Goal: Check status: Check status

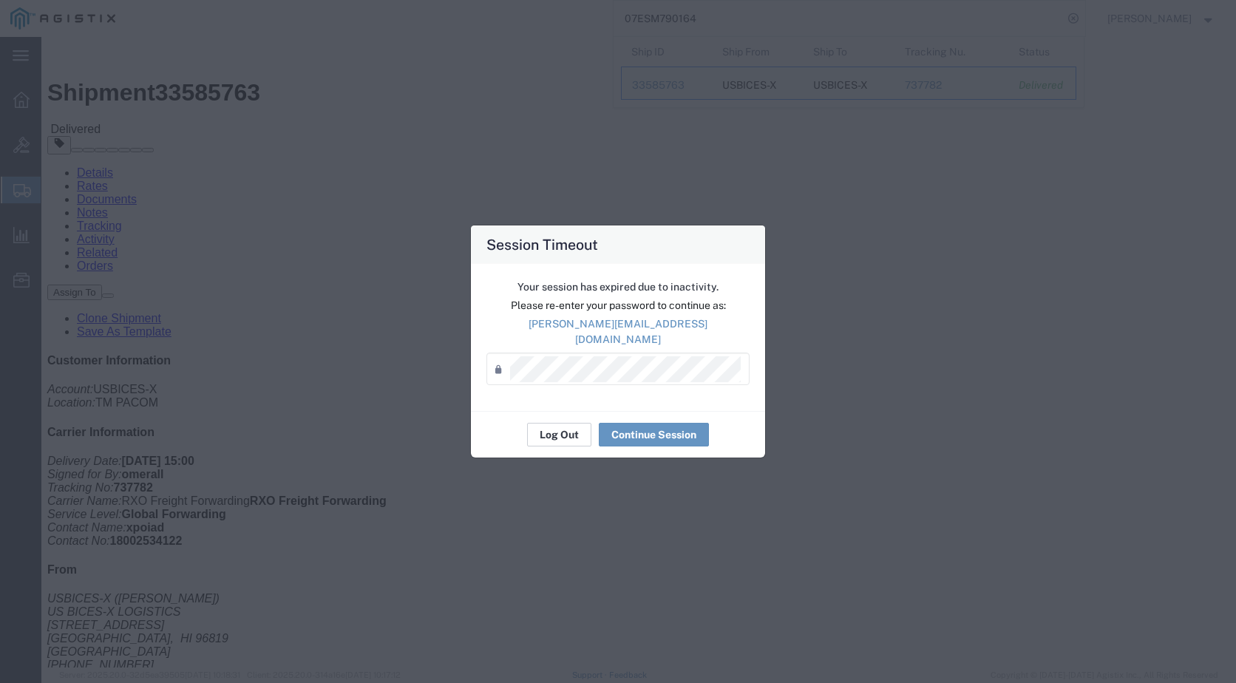
click at [564, 429] on button "Log Out" at bounding box center [559, 435] width 64 height 24
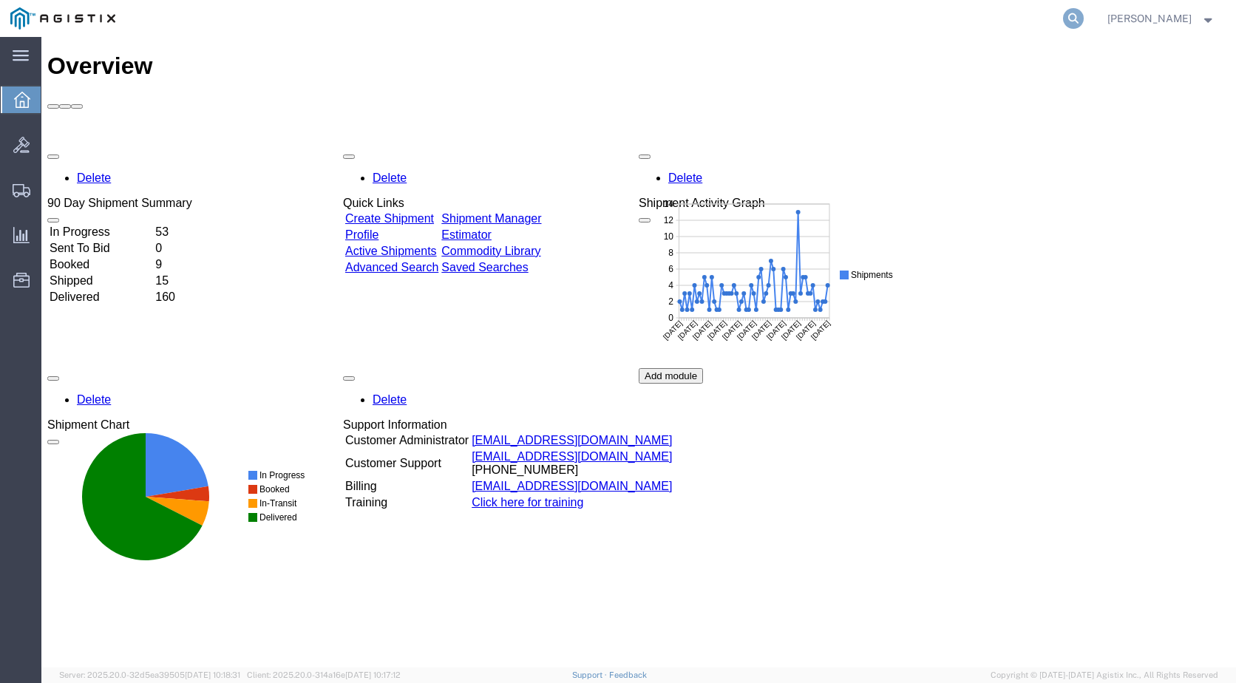
click at [1068, 14] on icon at bounding box center [1073, 18] width 21 height 21
click at [797, 24] on input "search" at bounding box center [839, 18] width 450 height 35
type input "07ESM1082723"
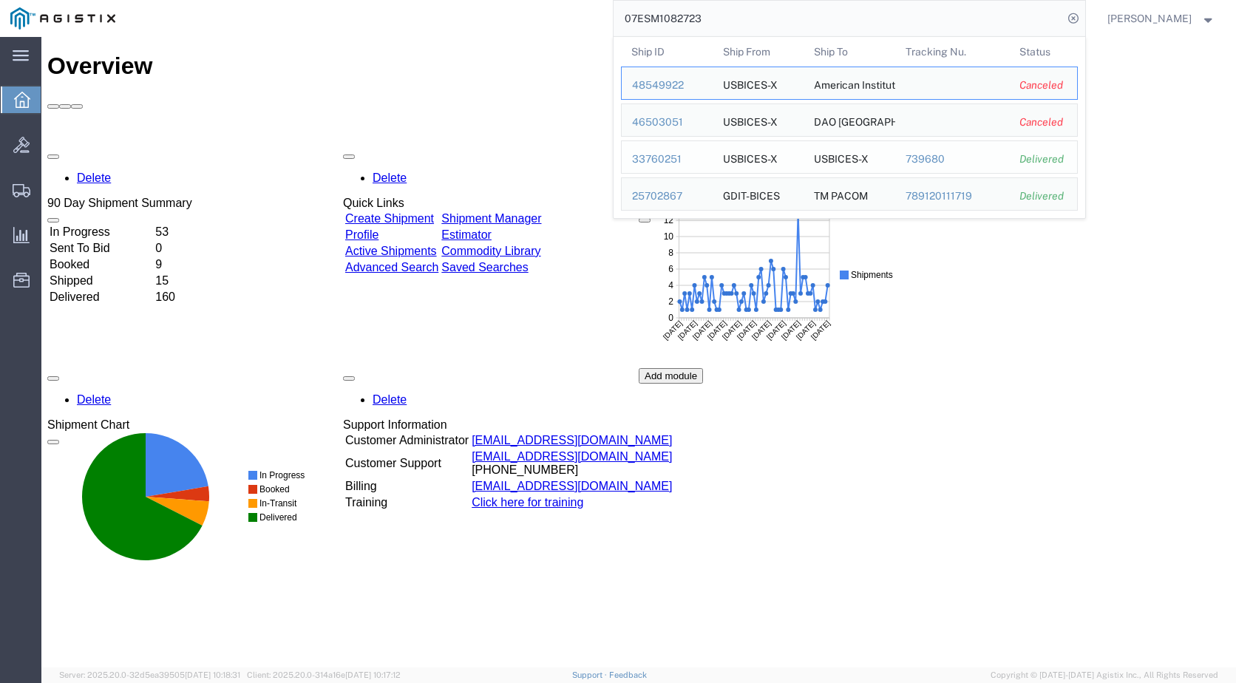
click at [654, 160] on div "33760251" at bounding box center [667, 160] width 70 height 16
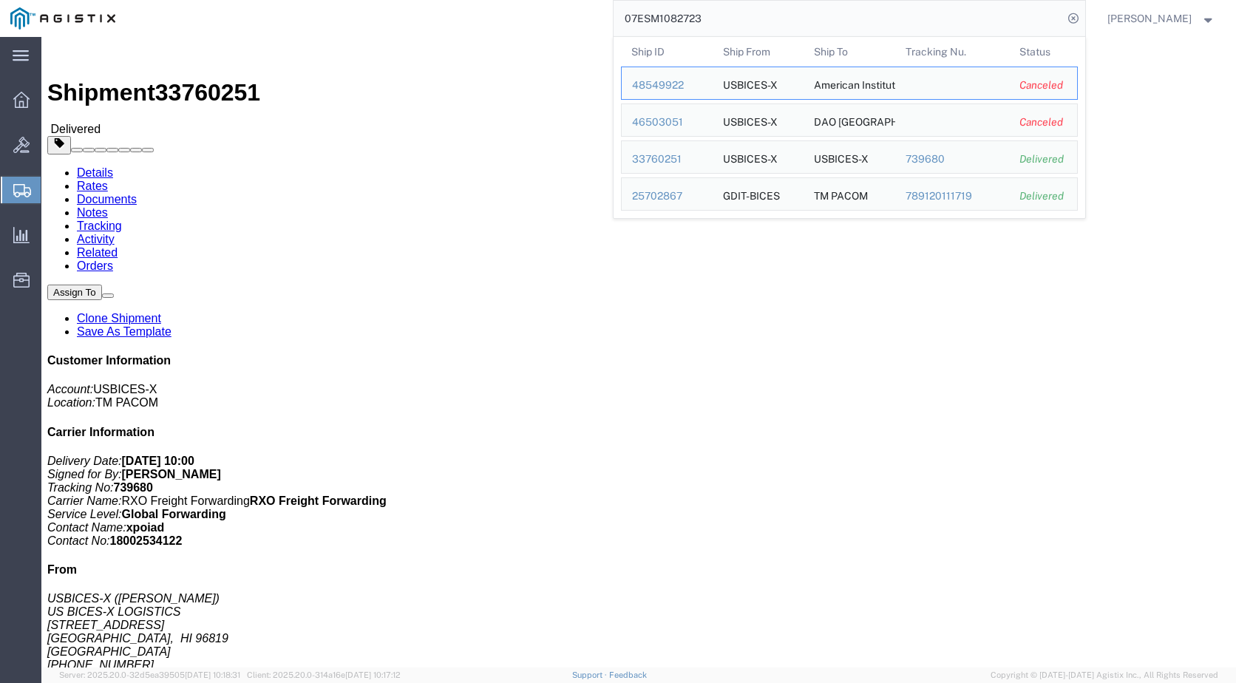
click at [729, 19] on input "07ESM1082723" at bounding box center [839, 18] width 450 height 35
click at [664, 196] on div "25702867" at bounding box center [667, 197] width 70 height 16
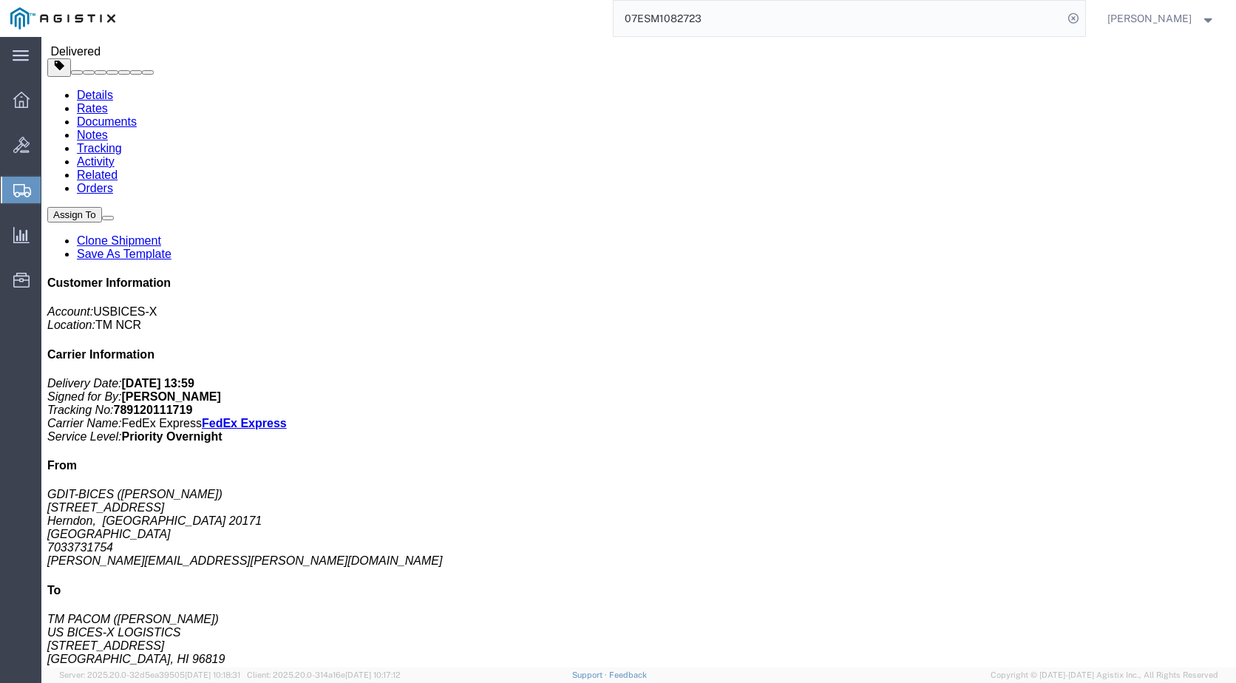
scroll to position [285, 0]
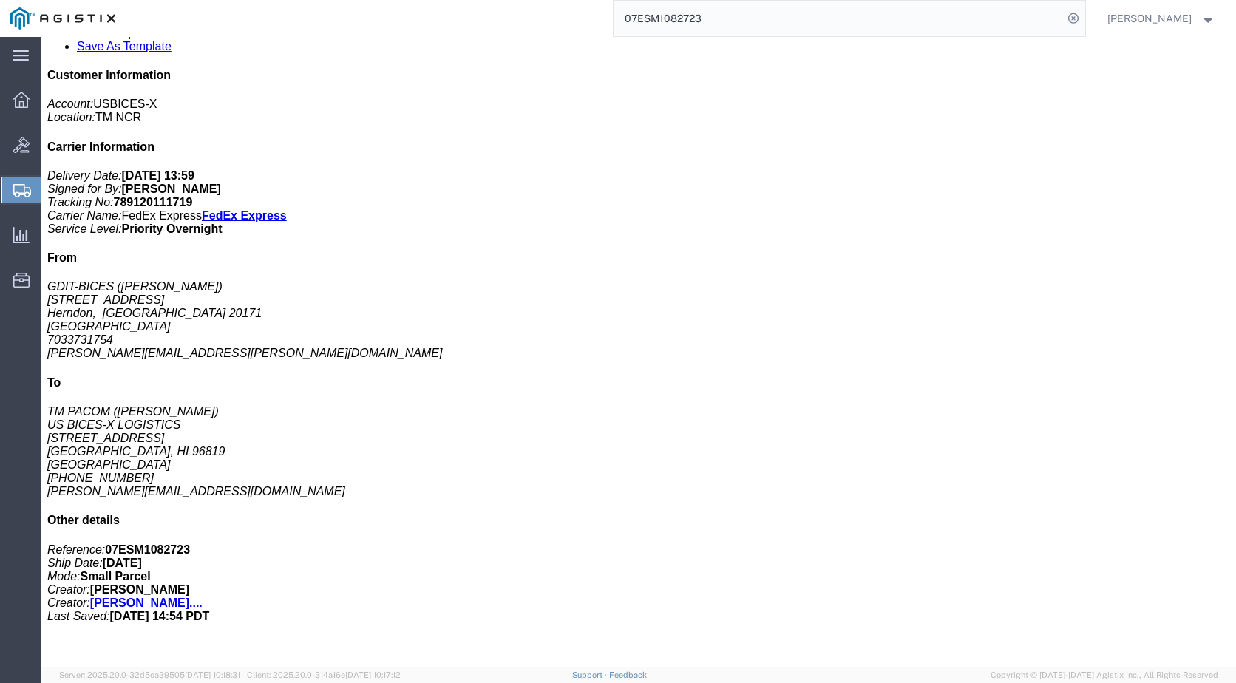
click b "1000.00 USD"
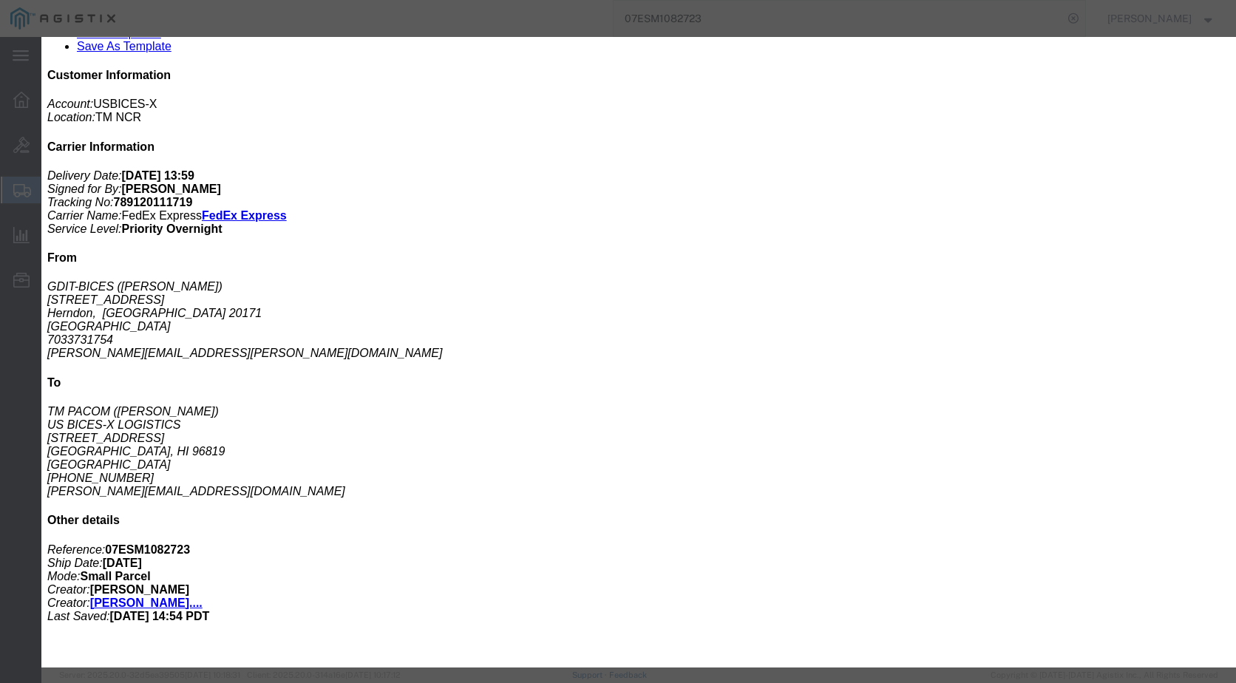
click button "button"
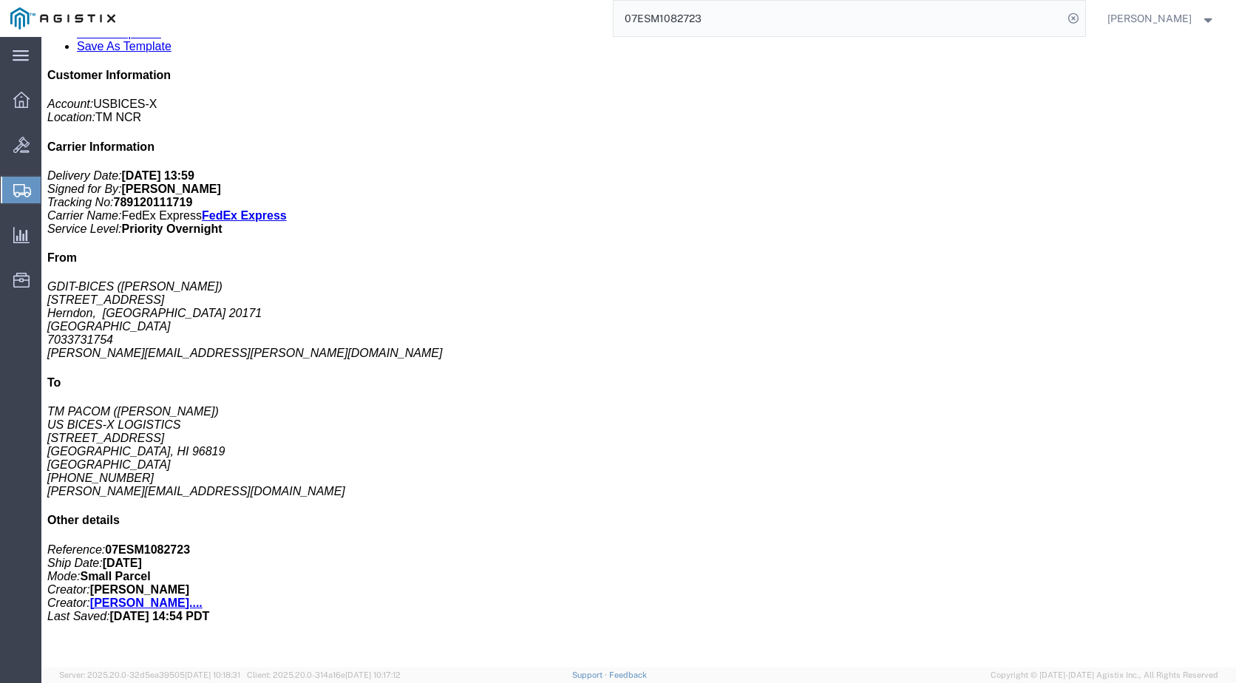
click span "button"
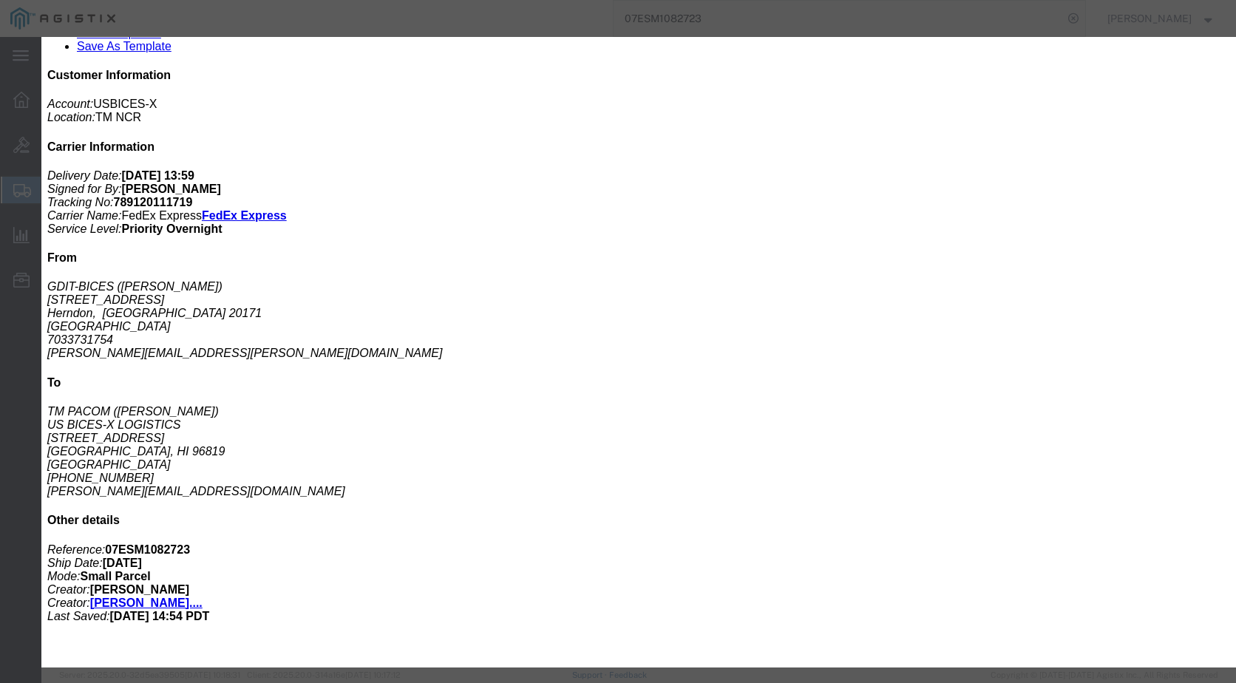
click button "Close"
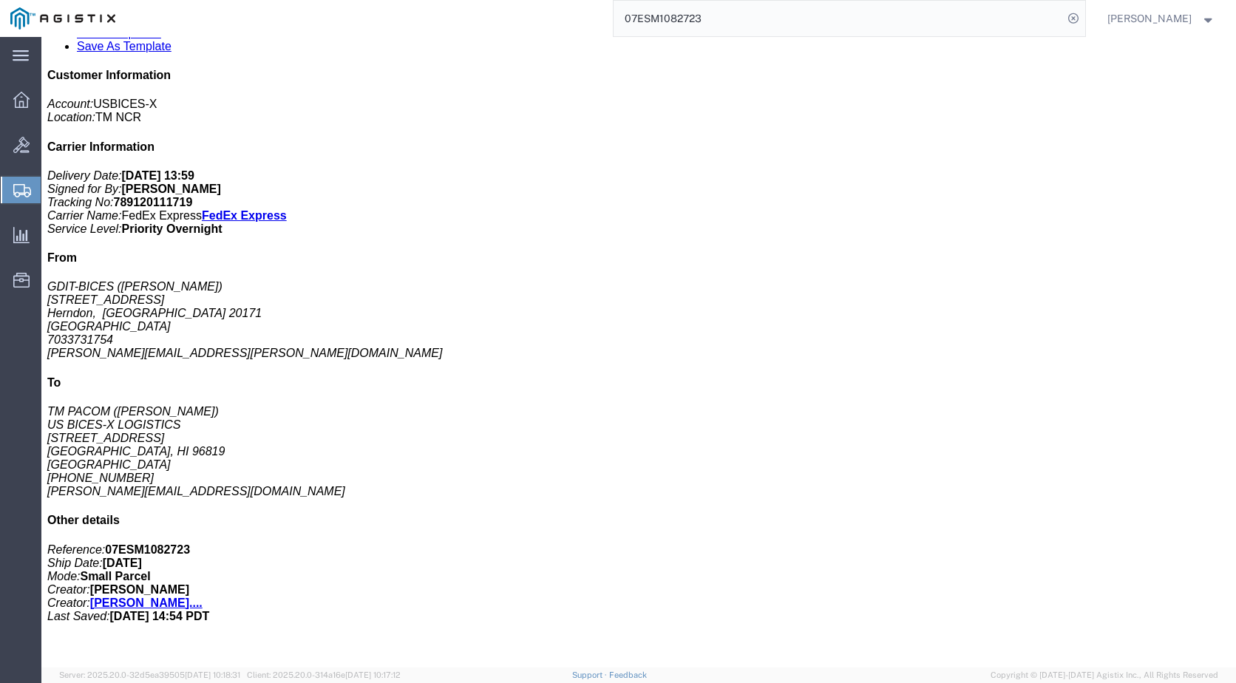
scroll to position [0, 0]
drag, startPoint x: 850, startPoint y: 18, endPoint x: 841, endPoint y: 21, distance: 9.1
click at [849, 18] on input "07ESM1082723" at bounding box center [839, 18] width 450 height 35
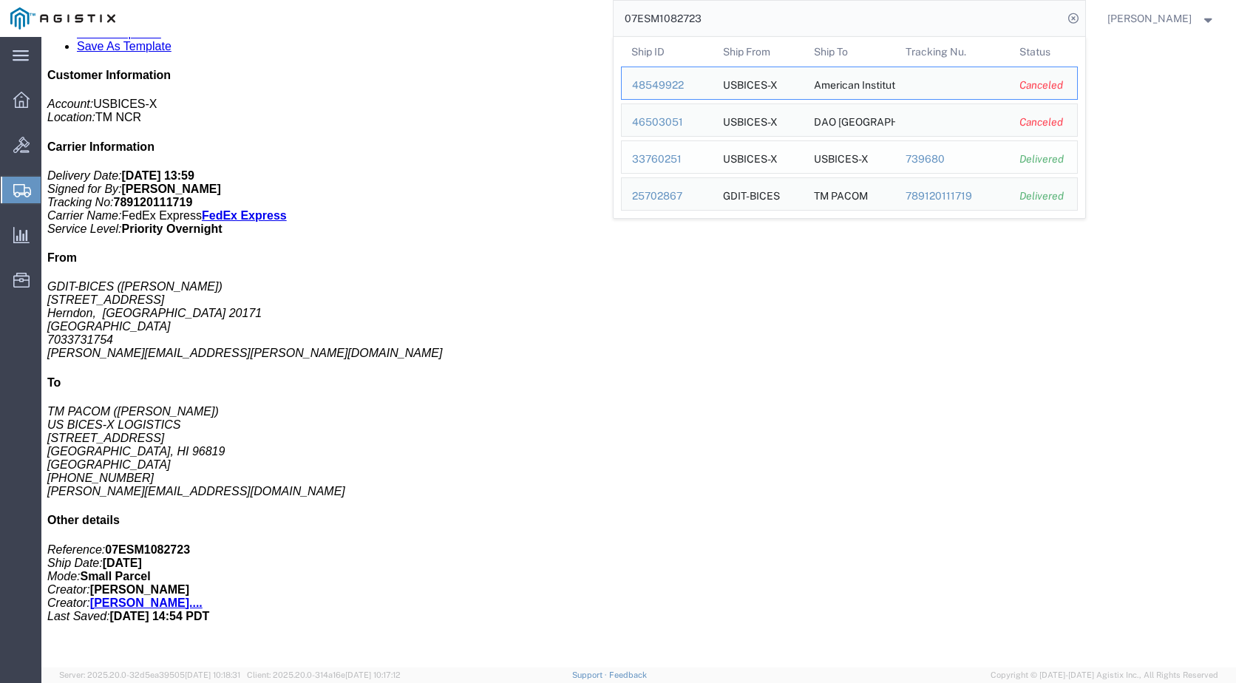
click at [666, 159] on div "33760251" at bounding box center [667, 160] width 70 height 16
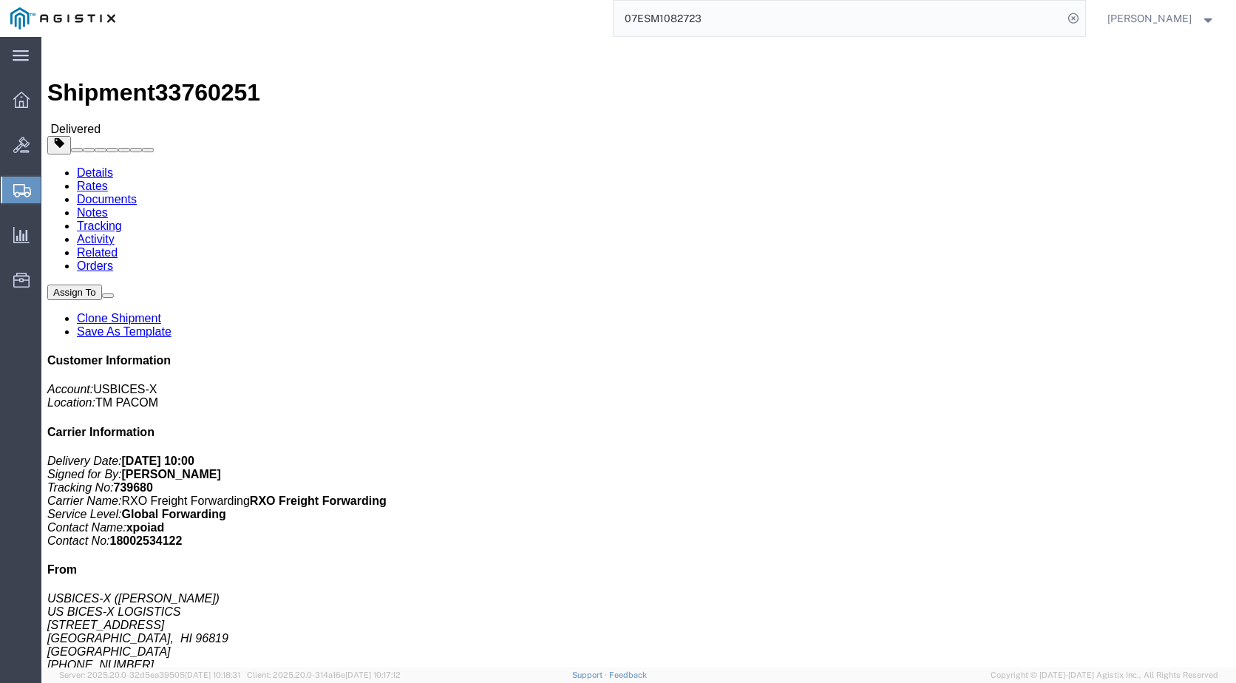
click link "Documents"
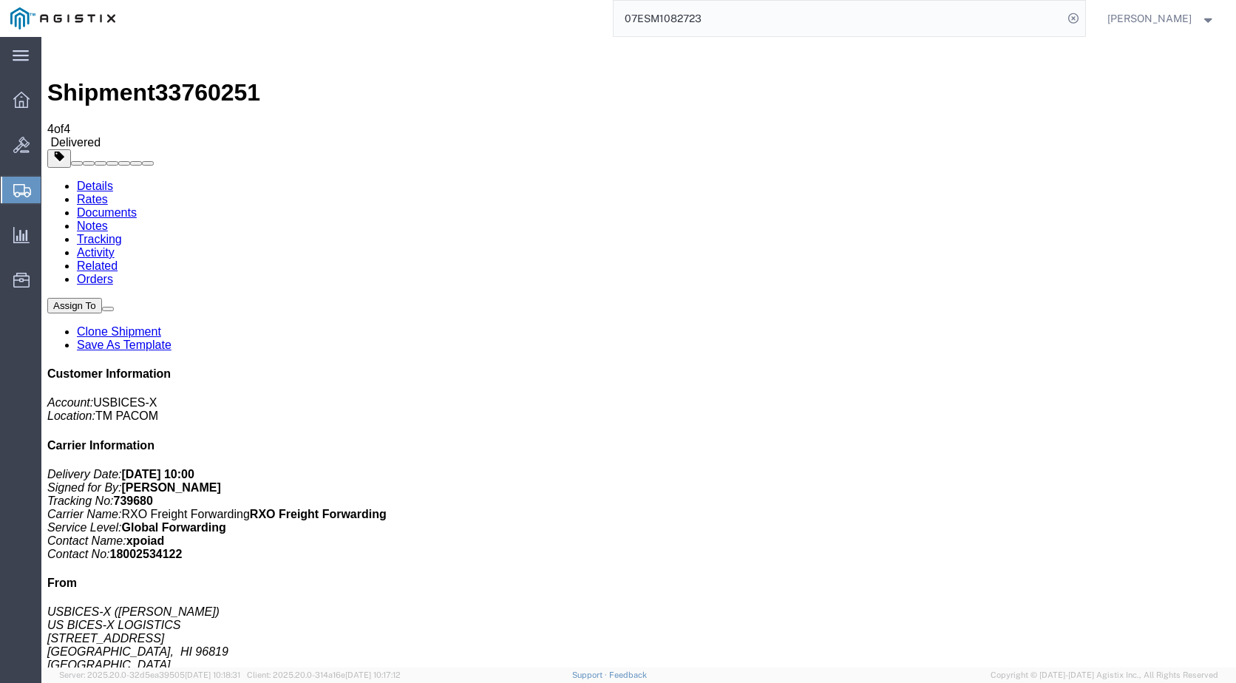
drag, startPoint x: 150, startPoint y: 288, endPoint x: 436, endPoint y: 186, distance: 304.0
click at [110, 180] on link "Details" at bounding box center [95, 186] width 36 height 13
click at [780, 18] on input "07ESM1082723" at bounding box center [839, 18] width 450 height 35
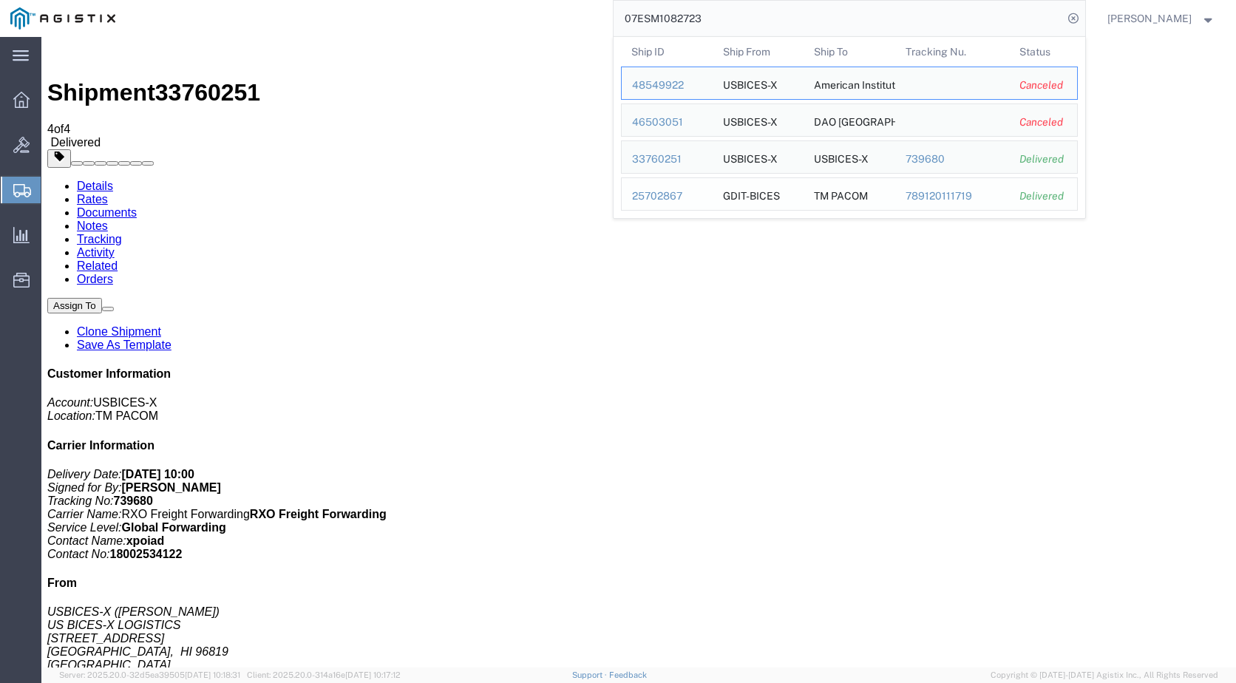
click at [660, 192] on div "25702867" at bounding box center [667, 197] width 70 height 16
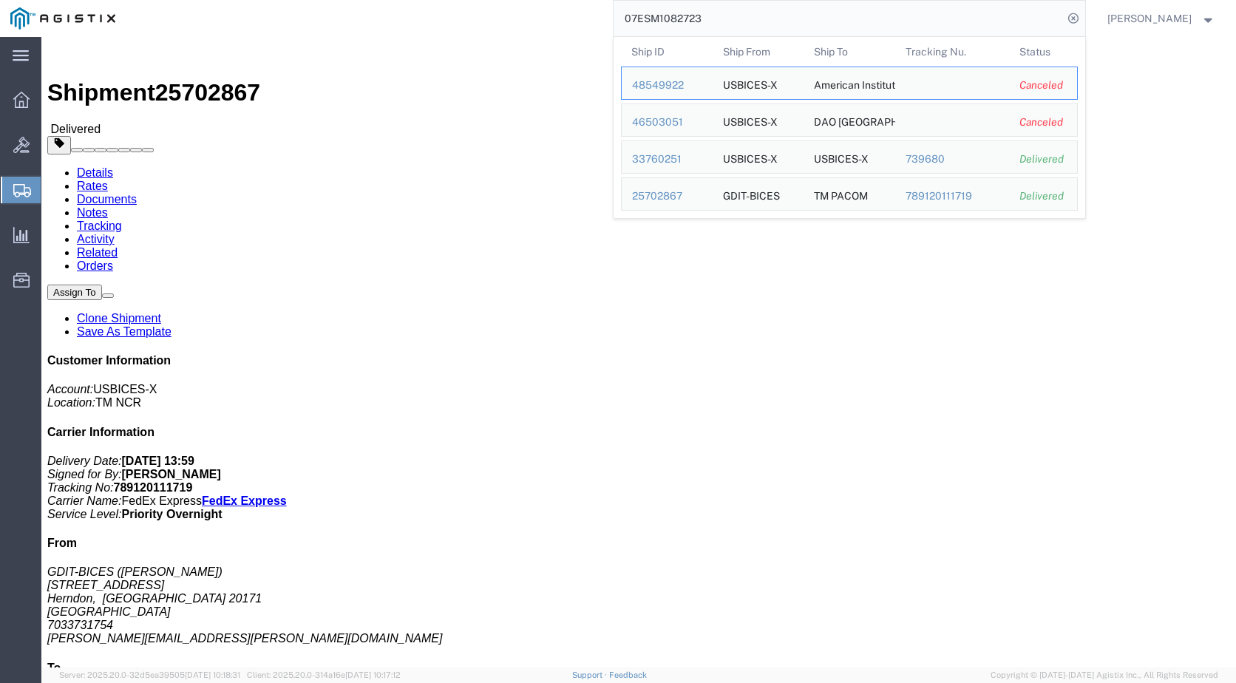
click at [902, 24] on input "07ESM1082723" at bounding box center [839, 18] width 450 height 35
click at [662, 162] on div "33760251" at bounding box center [667, 160] width 70 height 16
